Goal: Task Accomplishment & Management: Manage account settings

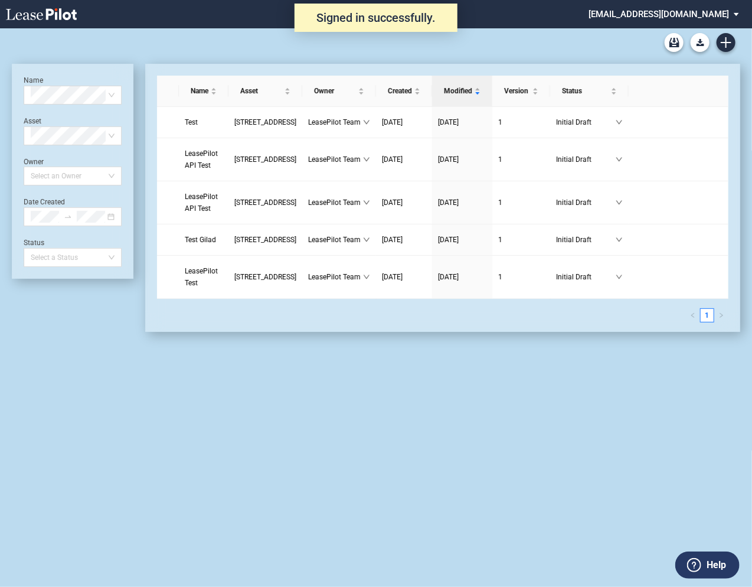
click at [662, 11] on md-select "[EMAIL_ADDRESS][DOMAIN_NAME] Super Admin Area Admin Area Settings Sign Out" at bounding box center [668, 13] width 162 height 27
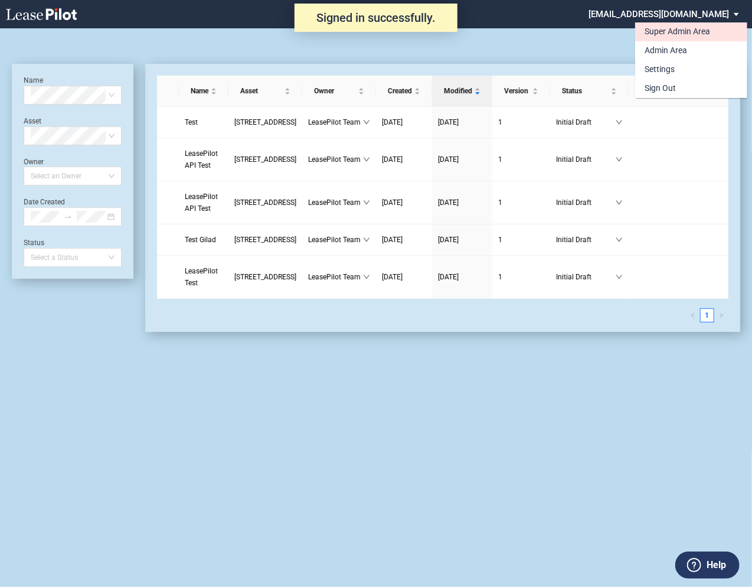
click at [650, 28] on div "Super Admin Area" at bounding box center [677, 32] width 66 height 12
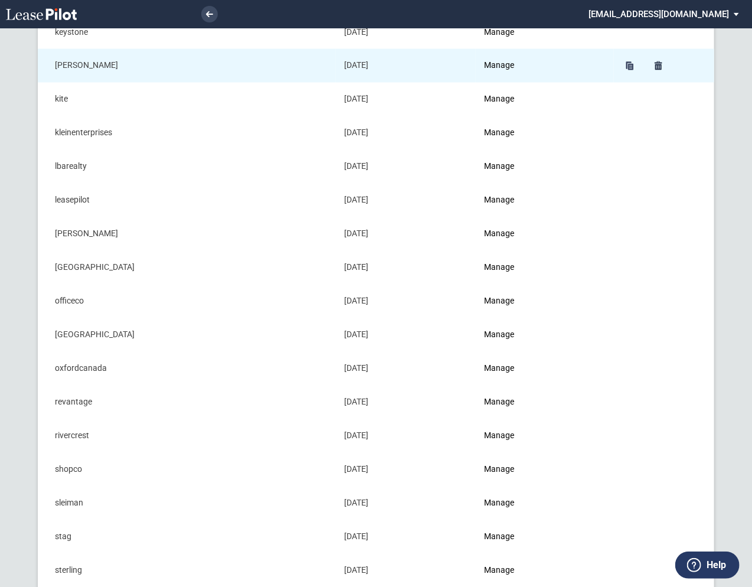
scroll to position [895, 0]
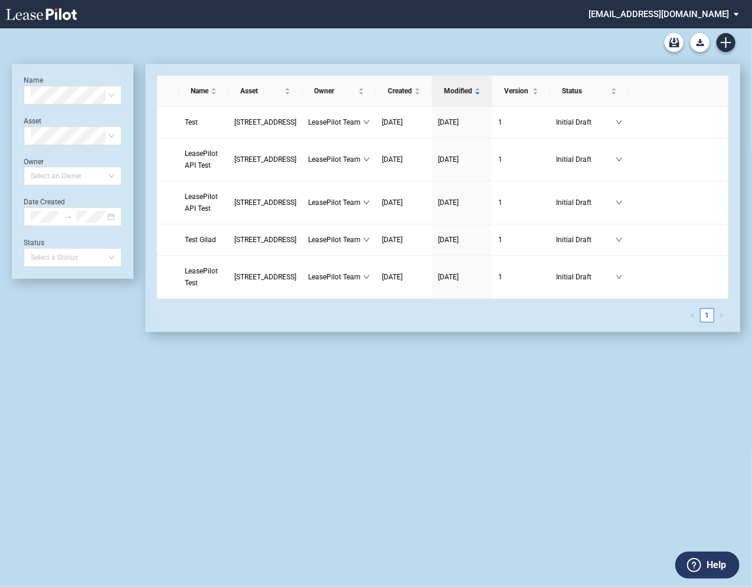
click at [660, 14] on md-select "admin@leasepilot.co Super Admin Area Admin Area Settings Sign Out" at bounding box center [668, 13] width 162 height 27
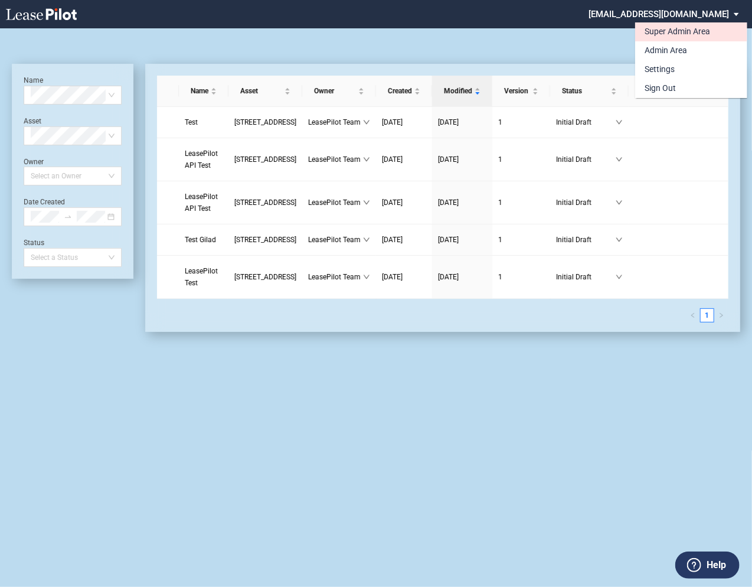
click at [650, 32] on div "Super Admin Area" at bounding box center [677, 32] width 66 height 12
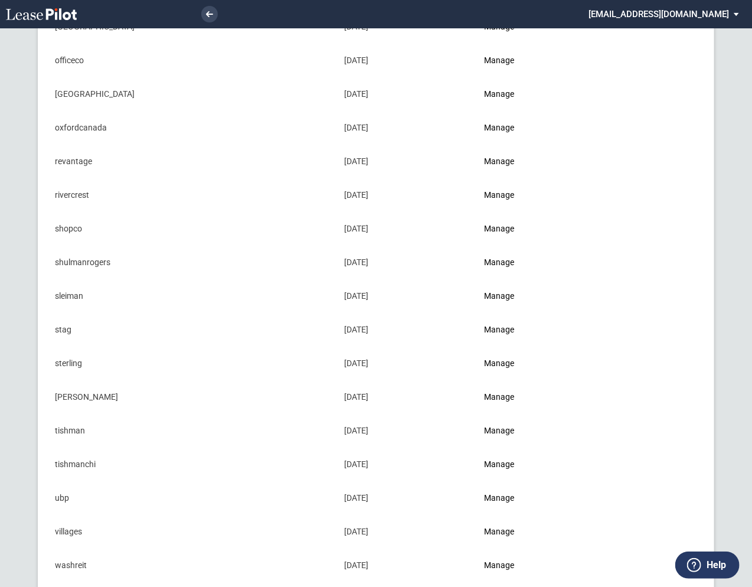
scroll to position [1109, 0]
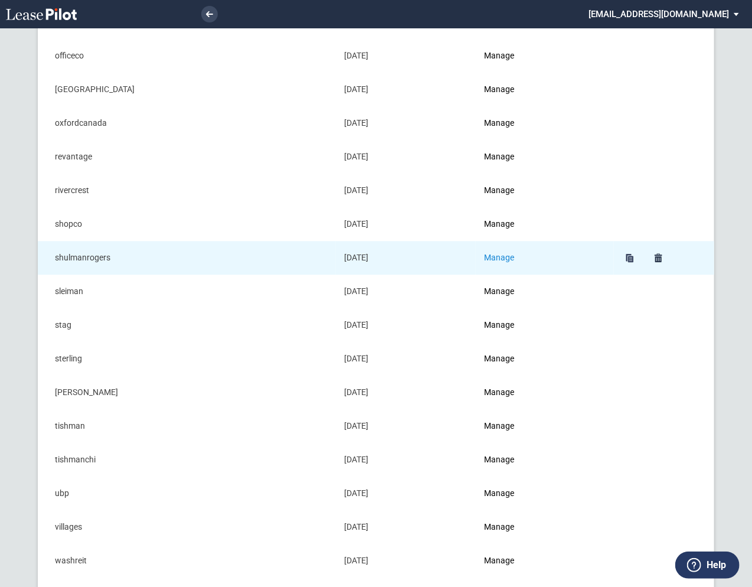
click at [499, 255] on link "Manage" at bounding box center [499, 257] width 30 height 9
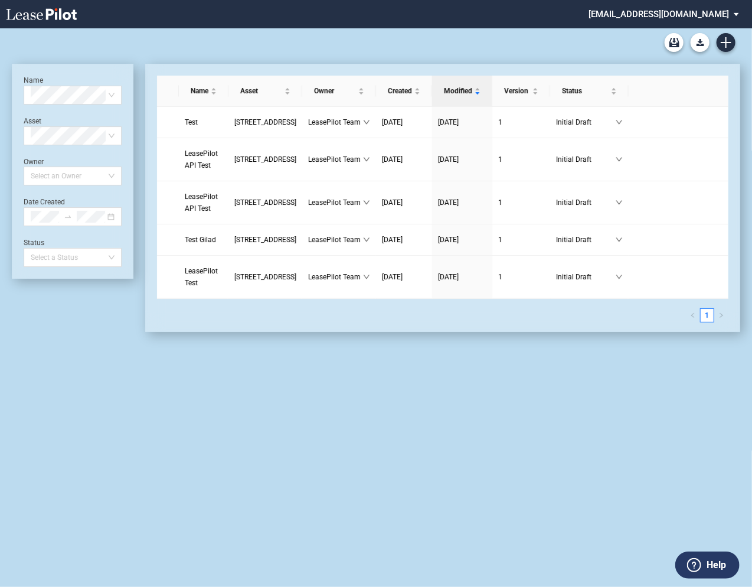
click at [701, 15] on md-select "[EMAIL_ADDRESS][DOMAIN_NAME] Super Admin Area Admin Area Settings Sign Out" at bounding box center [668, 13] width 162 height 27
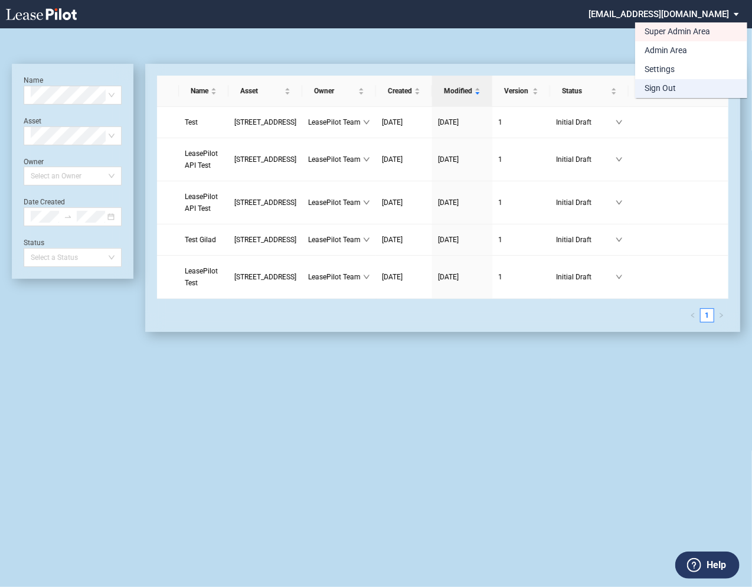
click at [665, 89] on div "Sign Out" at bounding box center [659, 89] width 31 height 12
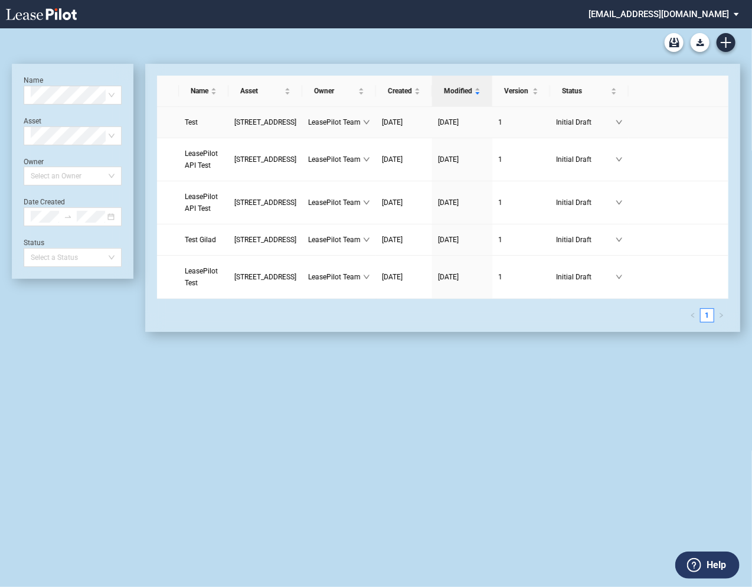
scroll to position [28, 0]
